Goal: Book appointment/travel/reservation

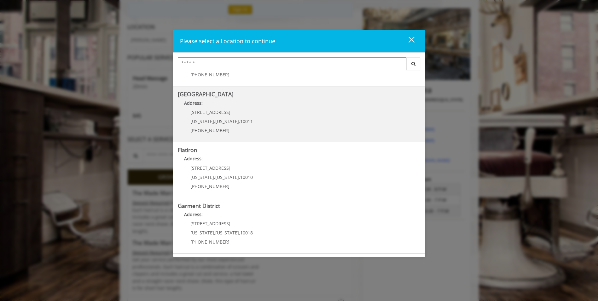
scroll to position [158, 0]
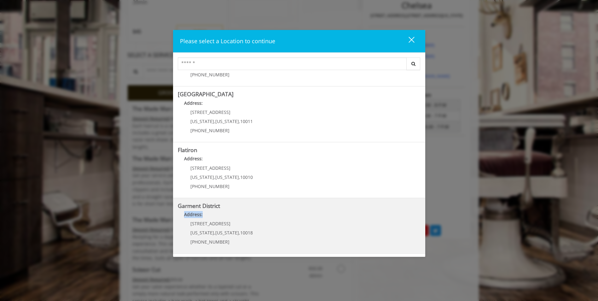
click at [274, 209] on District "Garment District Address: 1400 Broadway New York , New York , 10018 (212) 997-4…" at bounding box center [299, 226] width 243 height 46
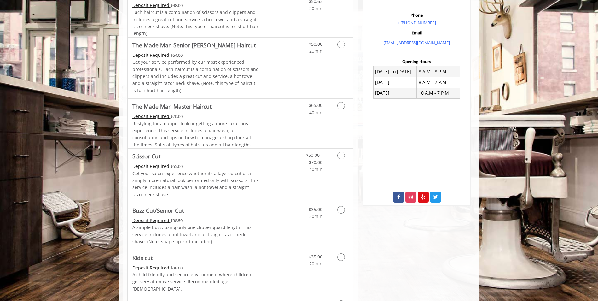
scroll to position [158, 0]
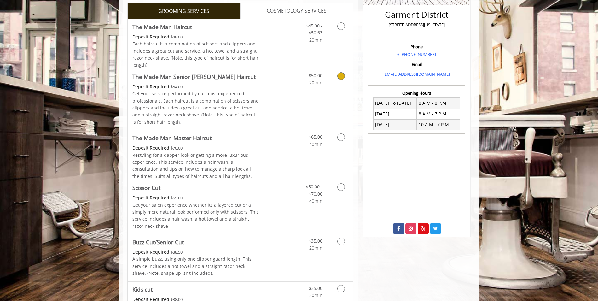
click at [296, 114] on div "$50.00 20min" at bounding box center [324, 99] width 56 height 61
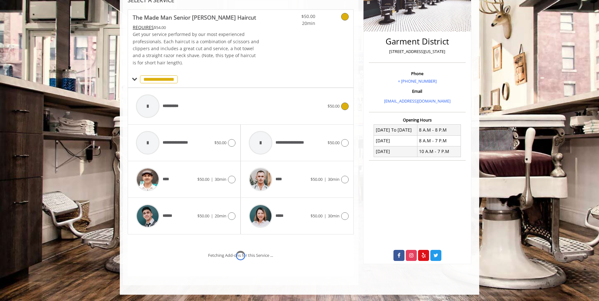
scroll to position [157, 0]
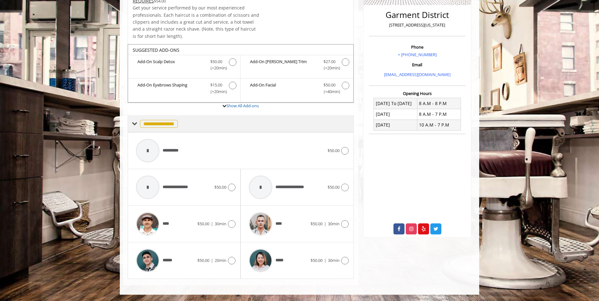
click at [169, 124] on span "**********" at bounding box center [159, 124] width 38 height 8
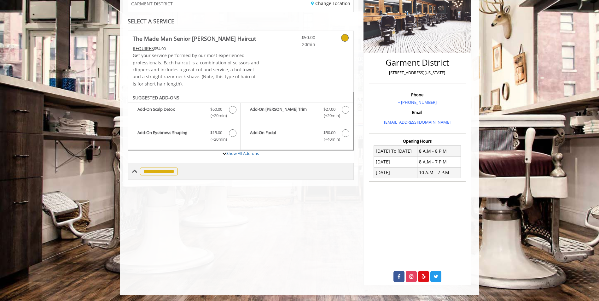
click at [170, 168] on span "**********" at bounding box center [159, 171] width 38 height 8
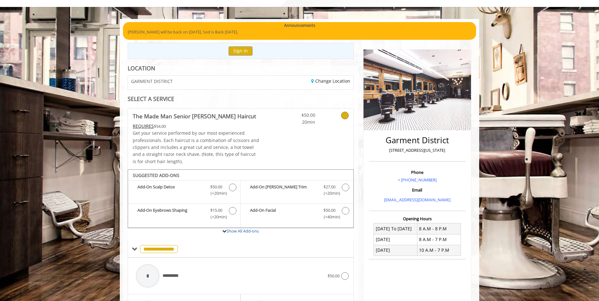
scroll to position [32, 0]
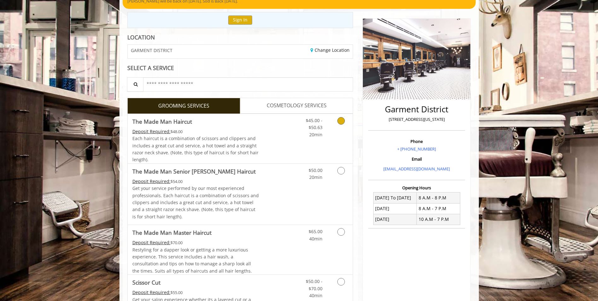
click at [245, 143] on span "Each haircut is a combination of scissors and clippers and includes a great cut…" at bounding box center [195, 148] width 126 height 27
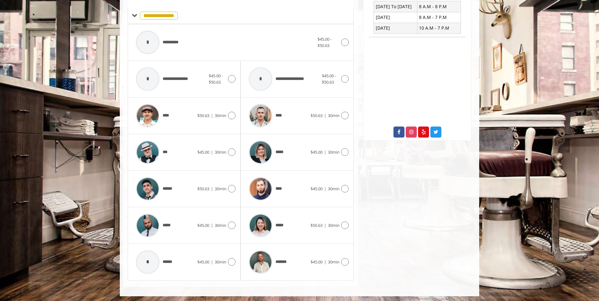
scroll to position [255, 0]
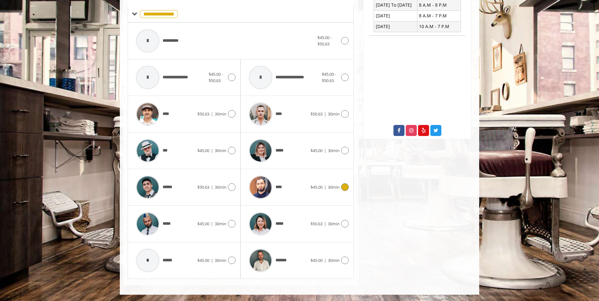
click at [304, 189] on div "****" at bounding box center [277, 187] width 65 height 30
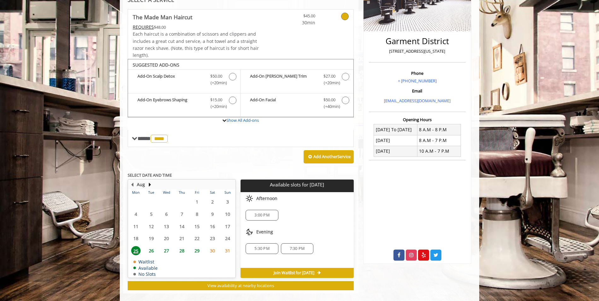
scroll to position [139, 0]
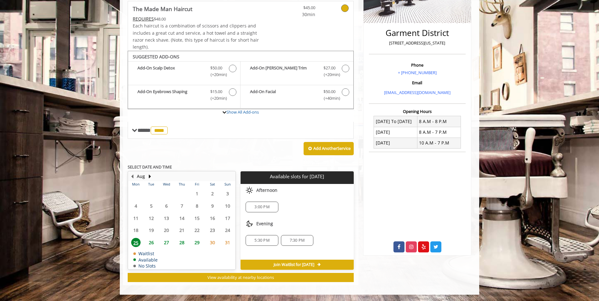
click at [155, 242] on span "26" at bounding box center [150, 242] width 9 height 9
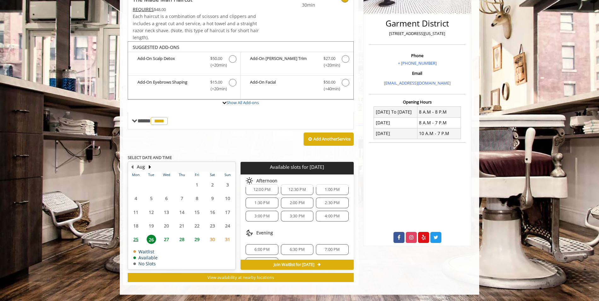
scroll to position [21, 0]
click at [139, 237] on span "25" at bounding box center [135, 238] width 9 height 9
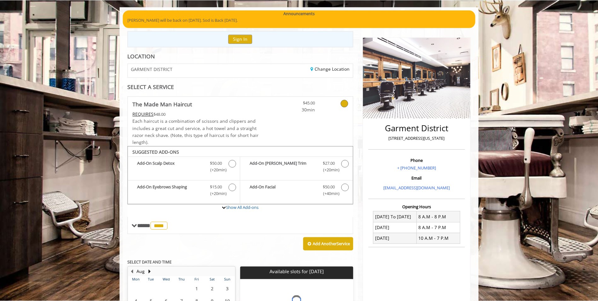
scroll to position [0, 0]
